Goal: Information Seeking & Learning: Learn about a topic

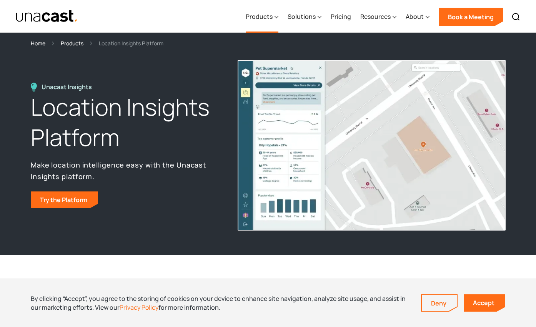
click at [266, 18] on div "Products" at bounding box center [259, 16] width 27 height 9
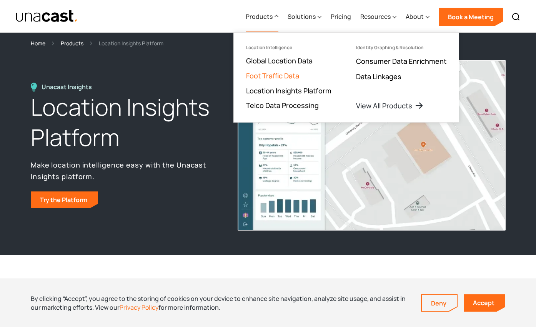
click at [271, 77] on link "Foot Traffic Data" at bounding box center [272, 75] width 53 height 9
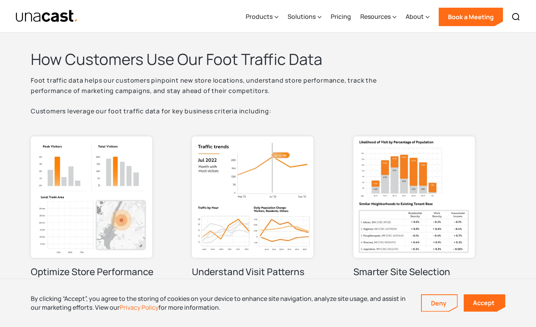
scroll to position [297, 0]
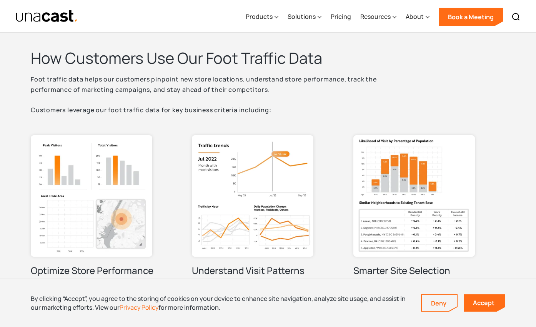
click at [211, 178] on img at bounding box center [252, 195] width 121 height 121
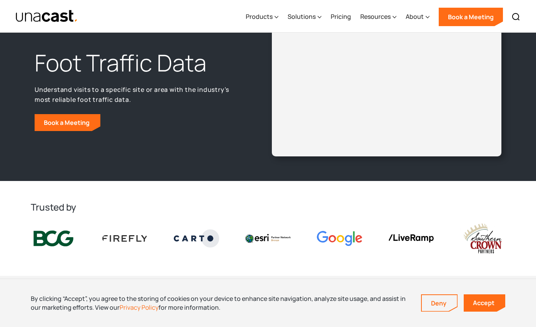
scroll to position [0, 0]
